Goal: Task Accomplishment & Management: Use online tool/utility

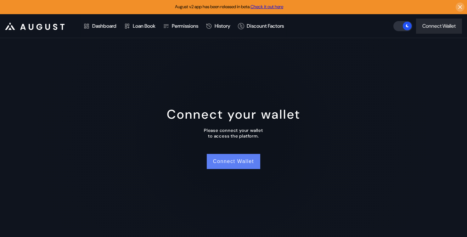
click at [233, 162] on button "Connect Wallet" at bounding box center [234, 161] width 54 height 15
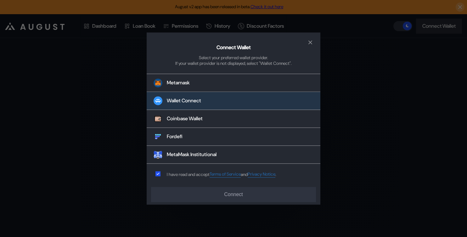
click at [212, 93] on button "Wallet Connect" at bounding box center [234, 101] width 174 height 18
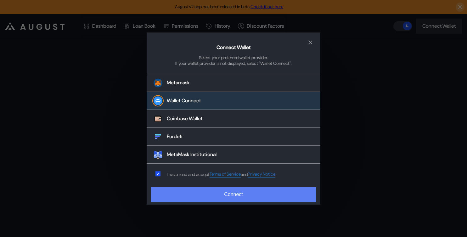
click at [197, 200] on button "Connect" at bounding box center [233, 194] width 165 height 15
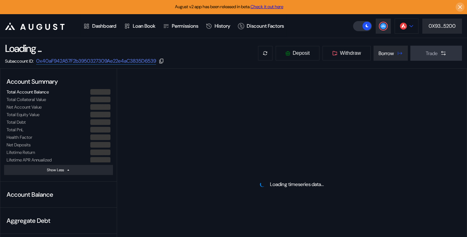
click at [403, 27] on img at bounding box center [403, 26] width 7 height 7
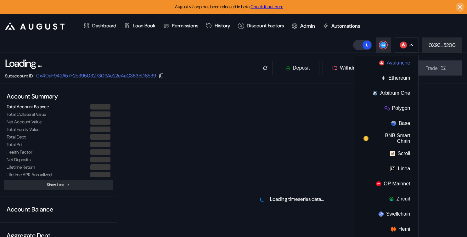
click at [398, 58] on button "Avalanche" at bounding box center [386, 62] width 63 height 15
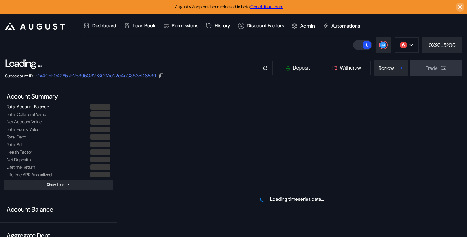
select select "*"
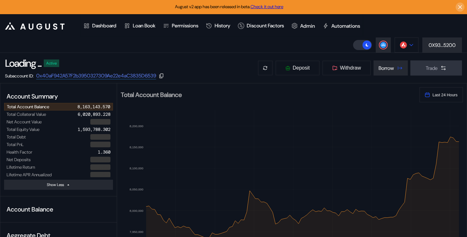
click at [409, 46] on icon at bounding box center [411, 45] width 4 height 3
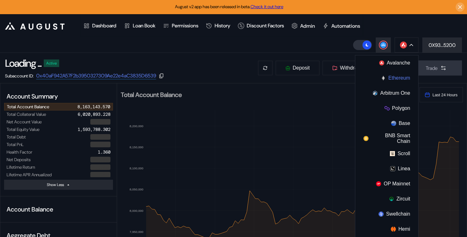
click at [404, 78] on button "Ethereum" at bounding box center [386, 78] width 63 height 15
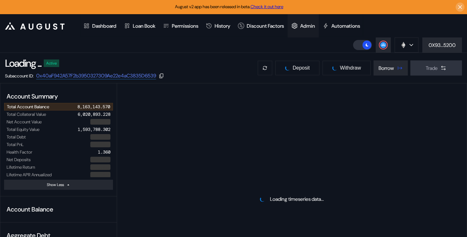
select select "*"
